Goal: Check status: Check status

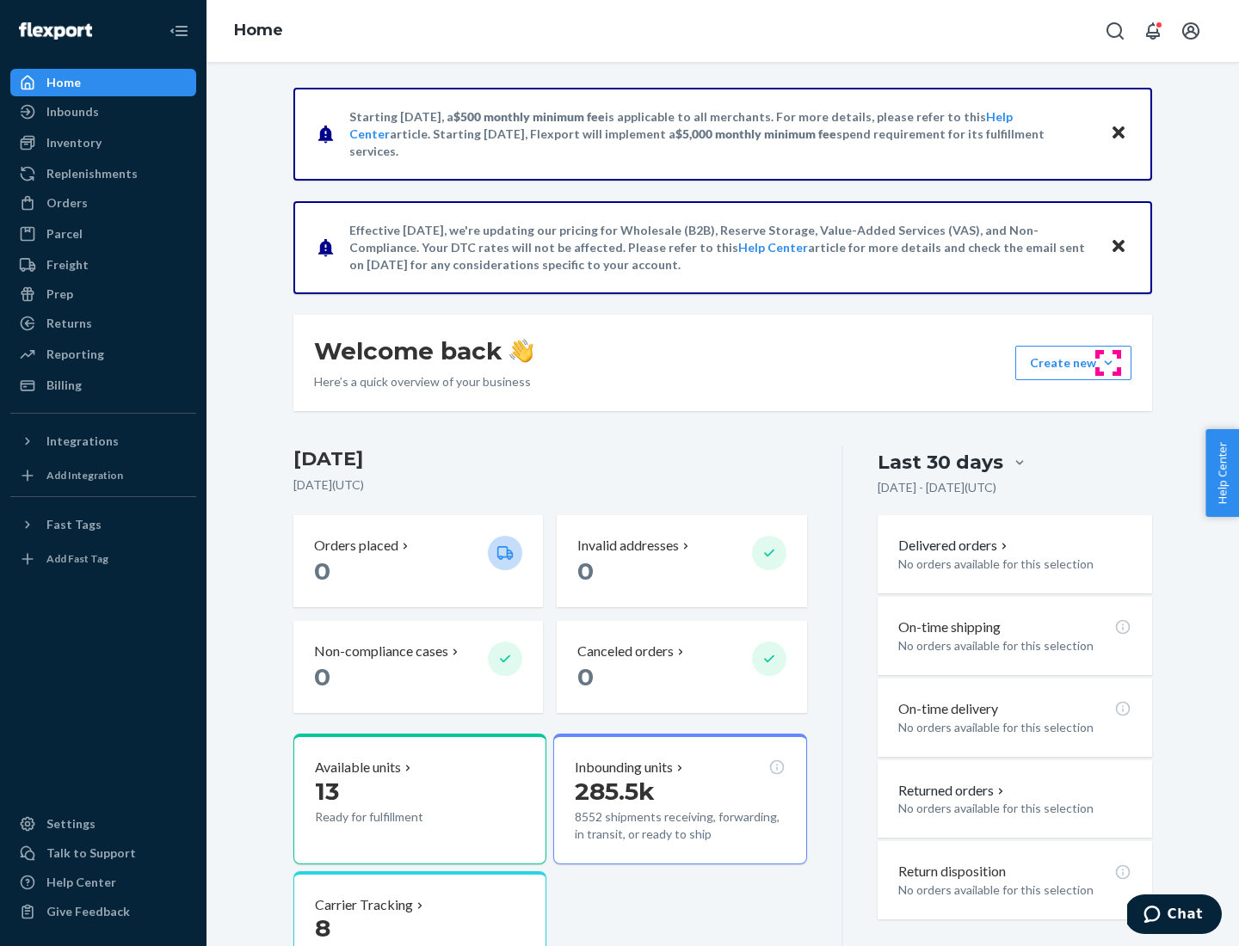
click at [1108, 363] on button "Create new Create new inbound Create new order Create new product" at bounding box center [1073, 363] width 116 height 34
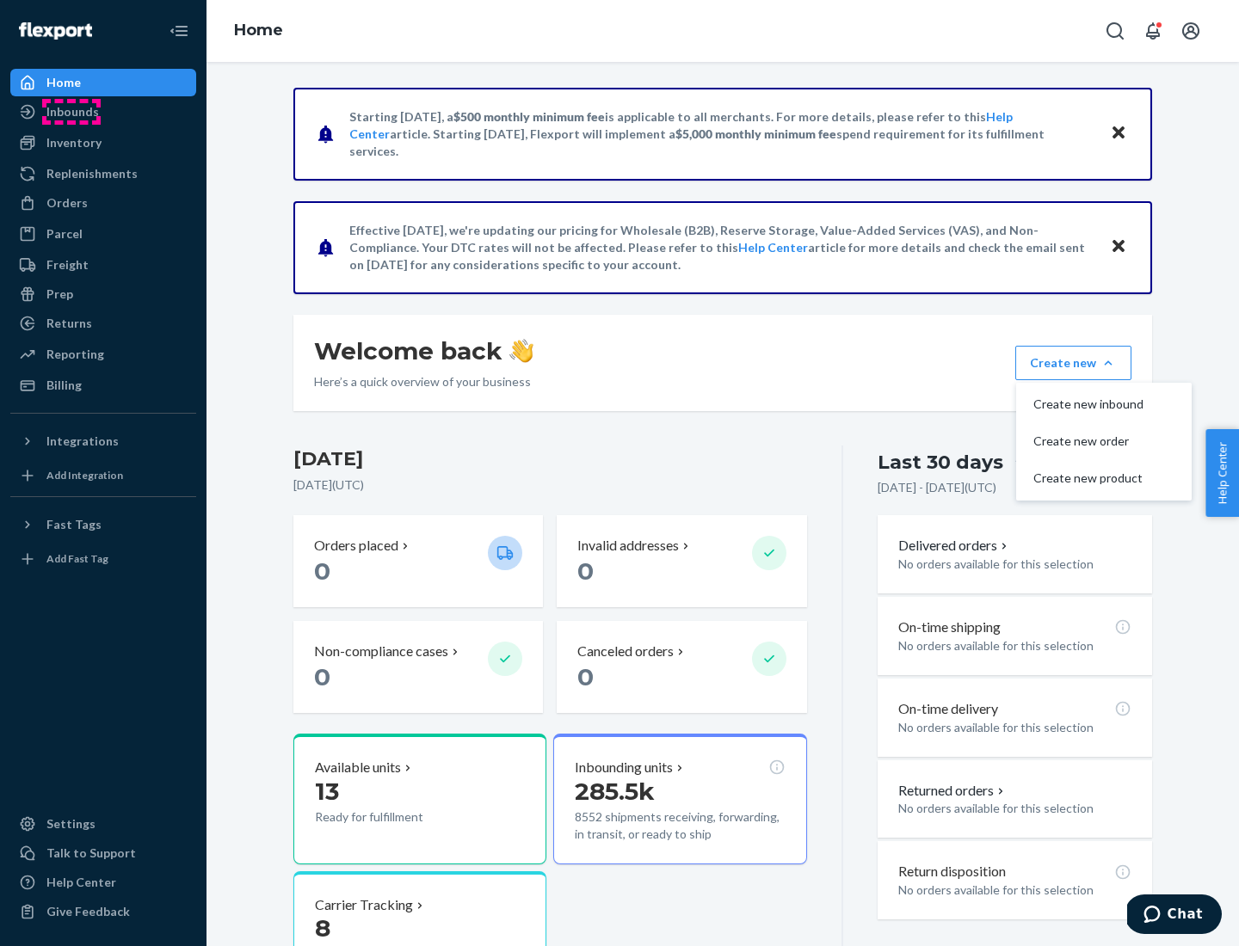
click at [71, 112] on div "Inbounds" at bounding box center [72, 111] width 52 height 17
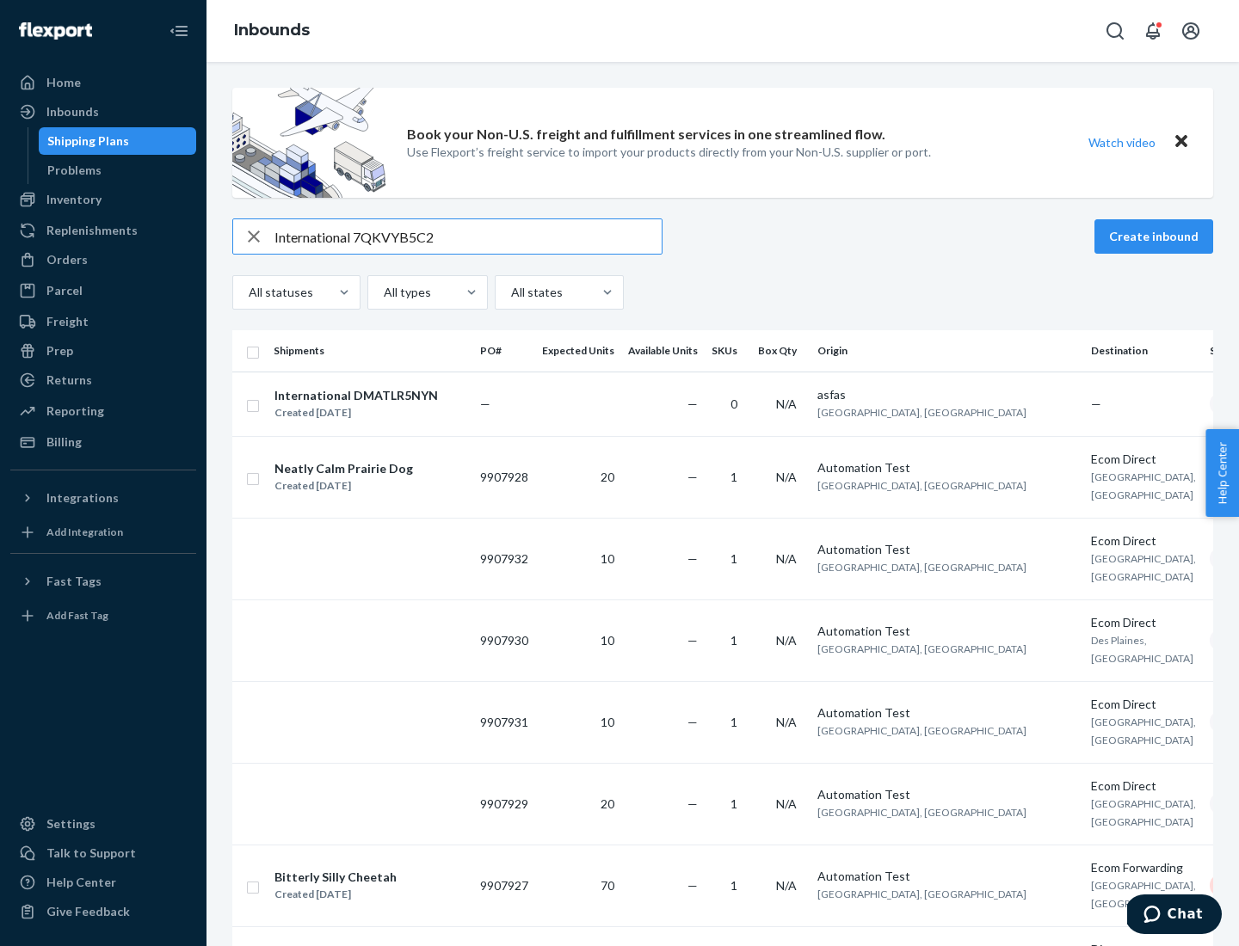
type input "International 7QKVYB5C29"
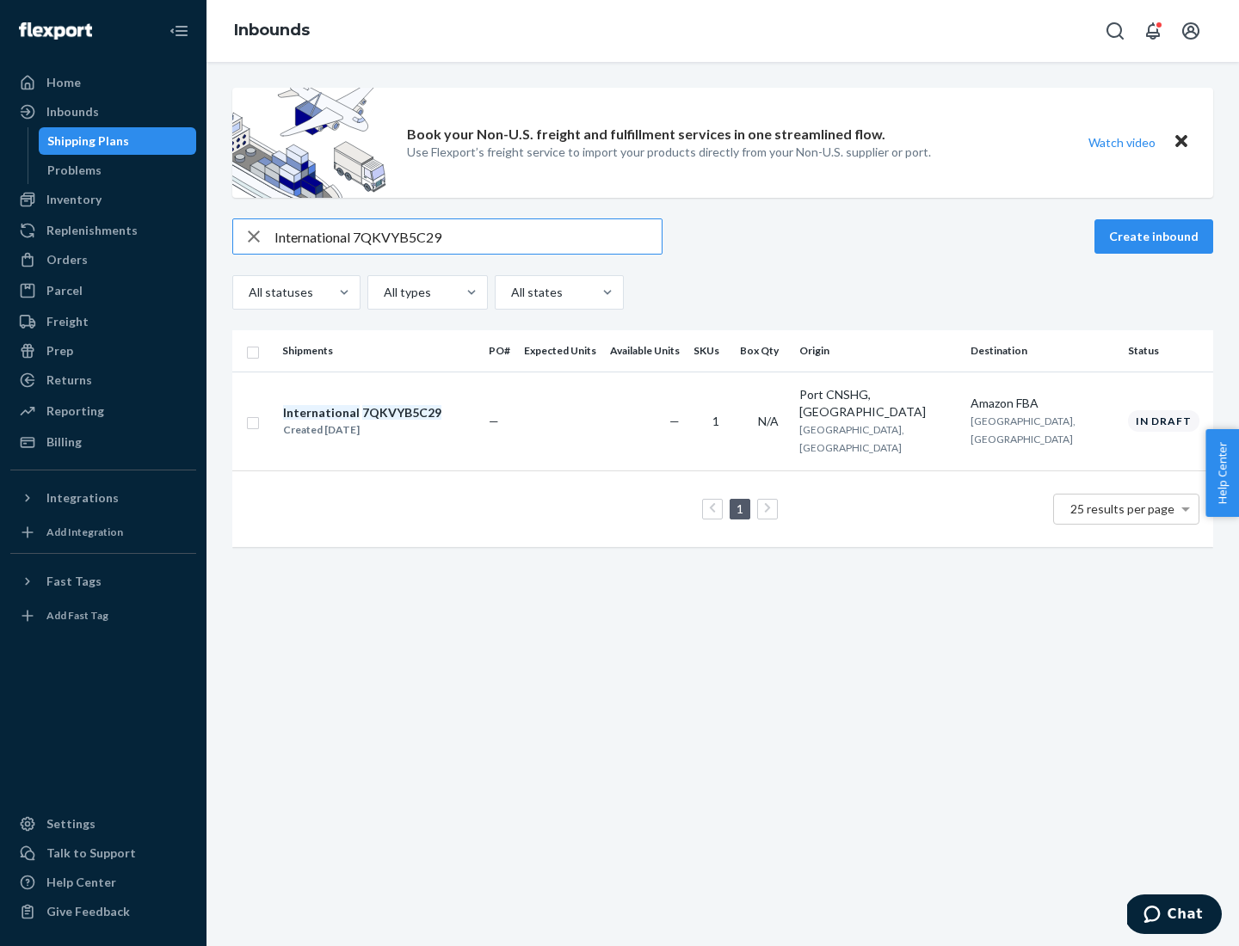
click at [391, 422] on div "Created [DATE]" at bounding box center [362, 430] width 158 height 17
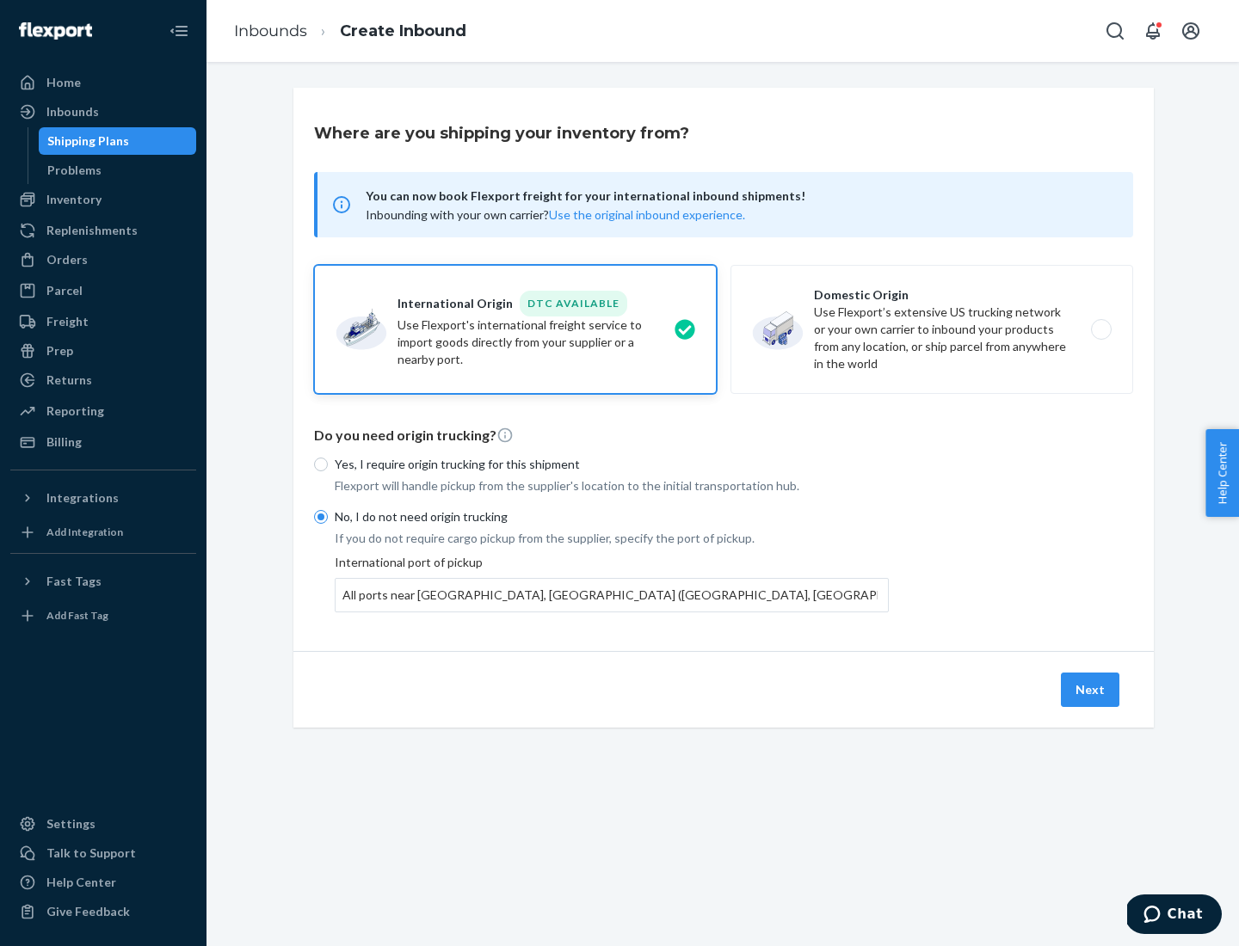
click at [1091, 689] on button "Next" at bounding box center [1090, 690] width 59 height 34
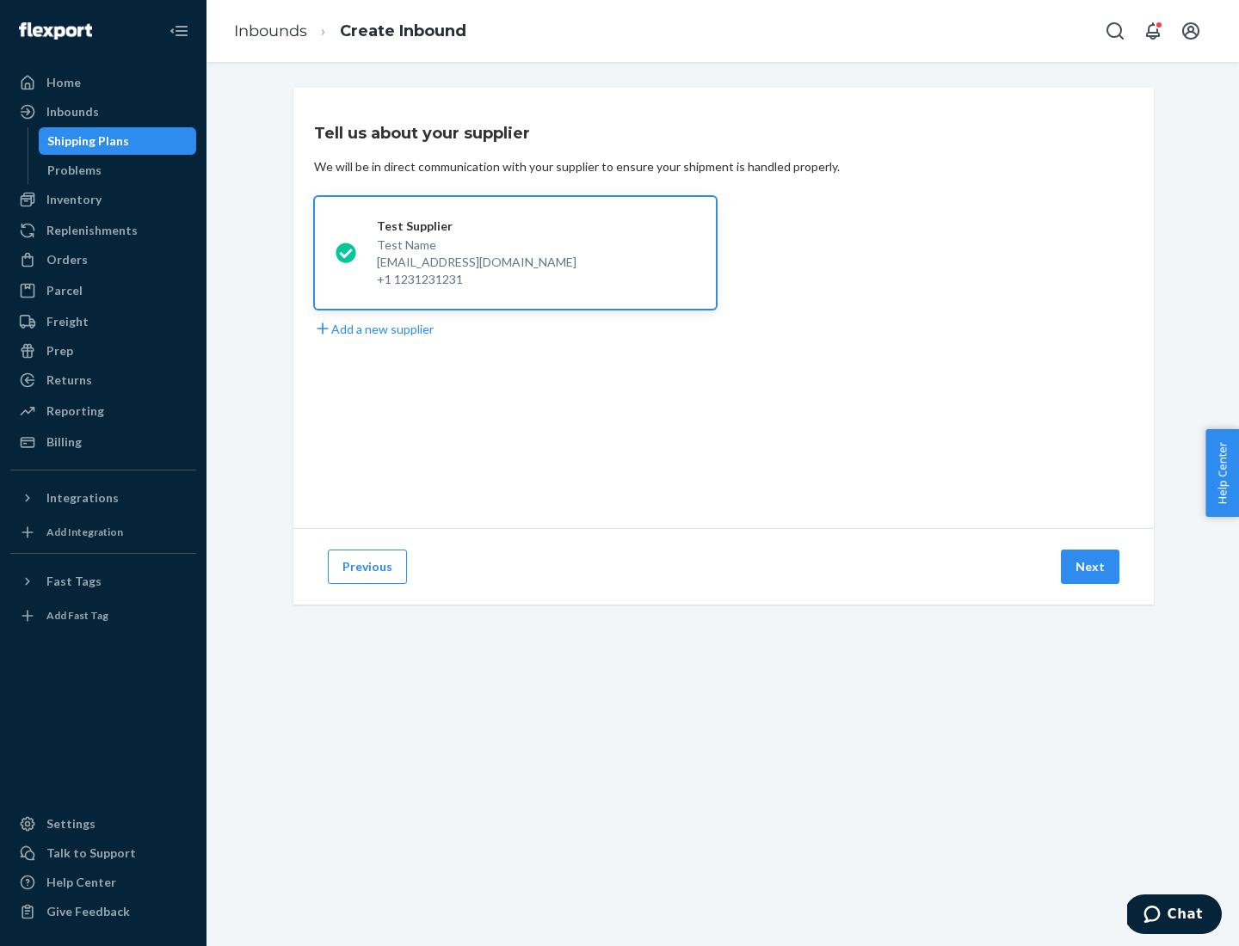
click at [1091, 567] on button "Next" at bounding box center [1090, 567] width 59 height 34
